Goal: Navigation & Orientation: Find specific page/section

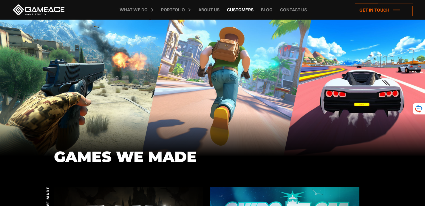
click at [242, 10] on link "Customers" at bounding box center [240, 10] width 32 height 20
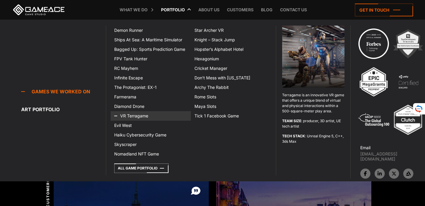
click at [119, 115] on icon at bounding box center [121, 116] width 14 height 10
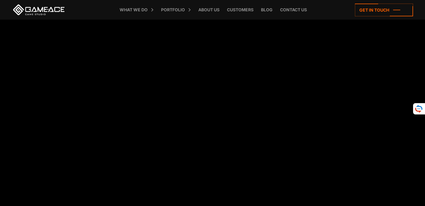
scroll to position [1311, 0]
